Goal: Navigation & Orientation: Find specific page/section

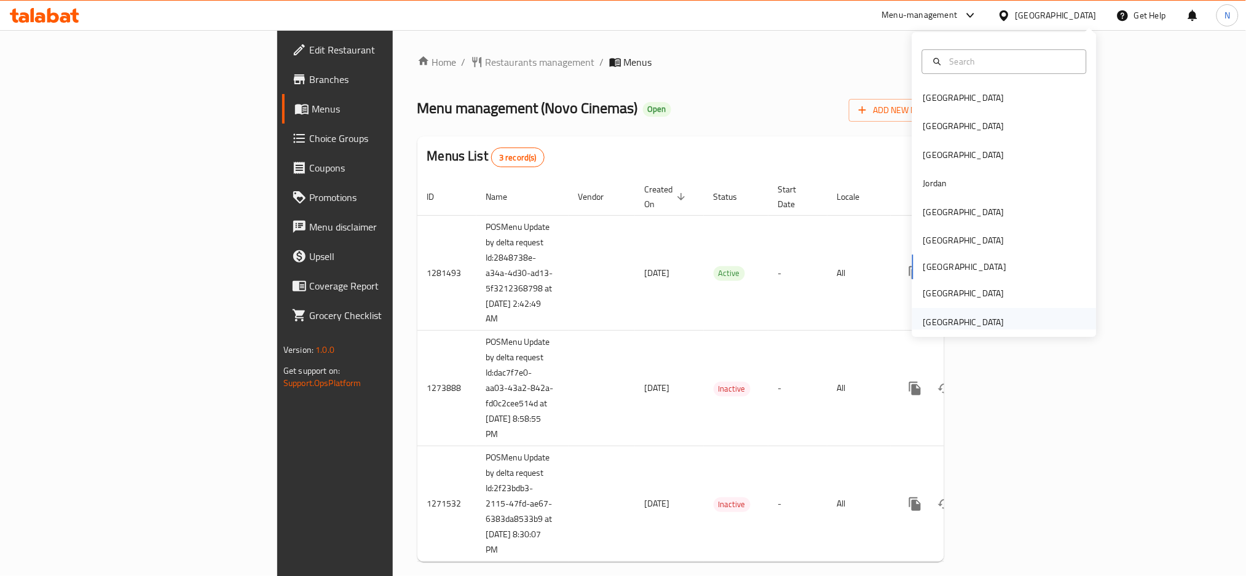
click at [937, 320] on div "[GEOGRAPHIC_DATA]" at bounding box center [963, 322] width 81 height 14
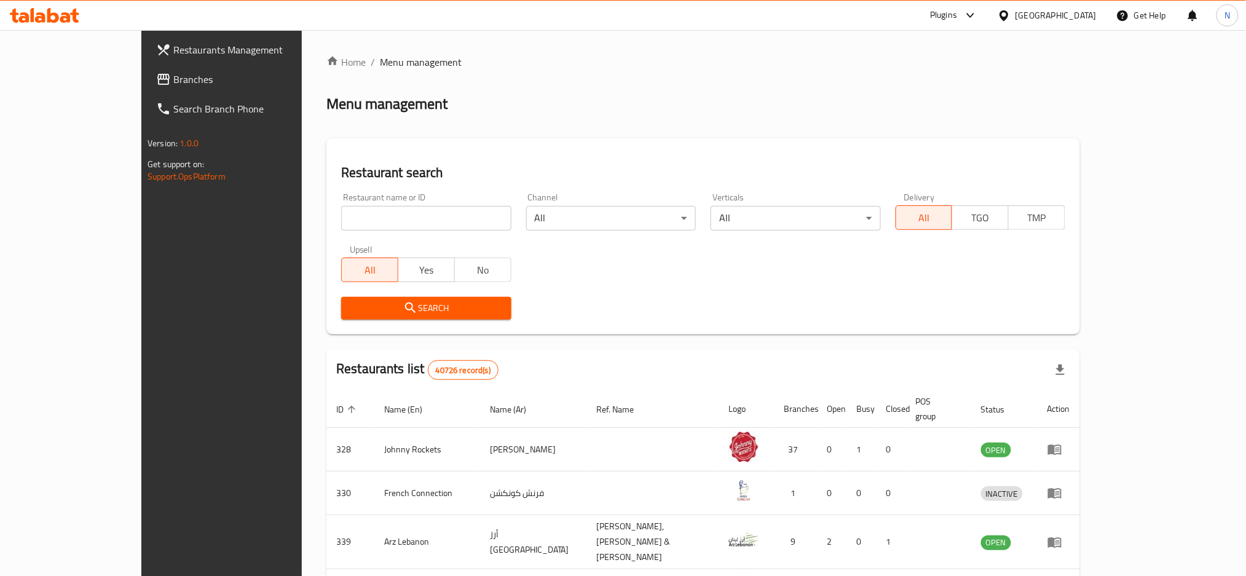
click at [173, 80] on span "Branches" at bounding box center [256, 79] width 167 height 15
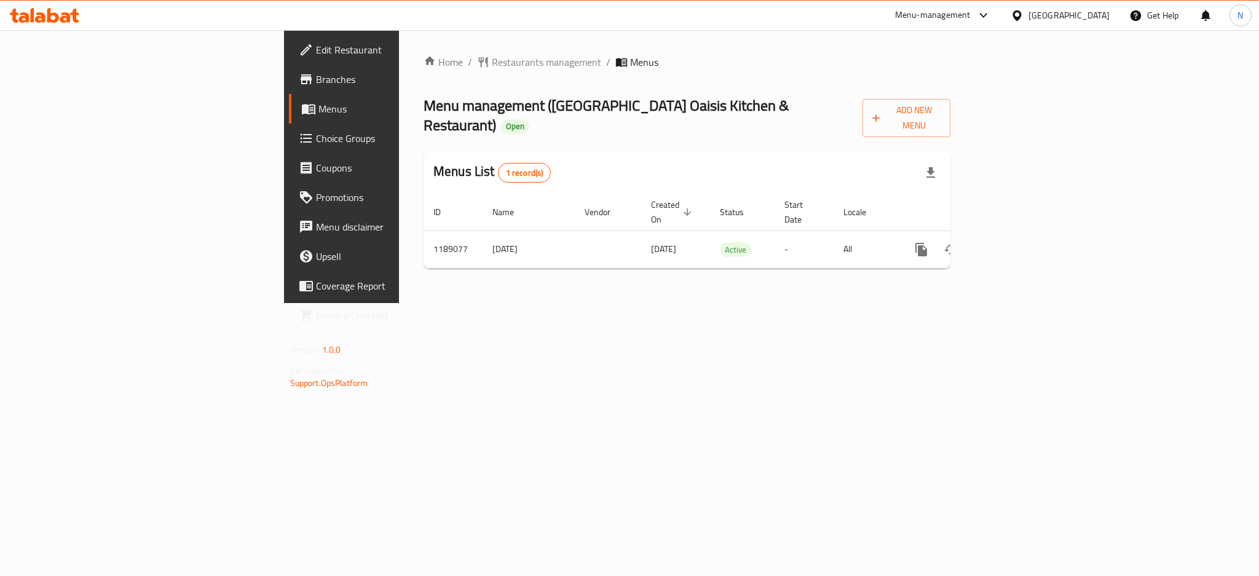
click at [299, 78] on span at bounding box center [307, 79] width 17 height 15
